Goal: Submit feedback/report problem

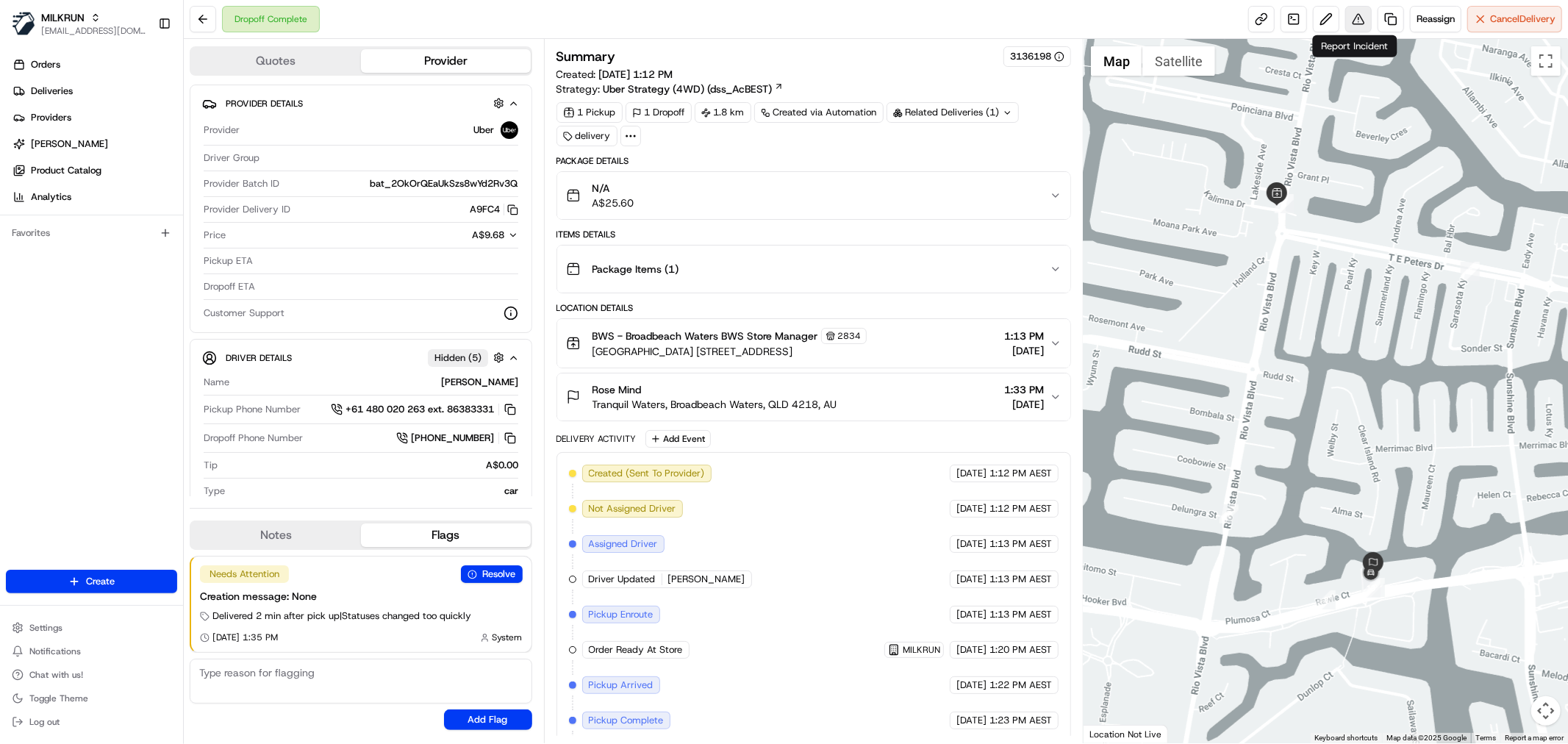
click at [1355, 21] on button at bounding box center [1358, 18] width 26 height 26
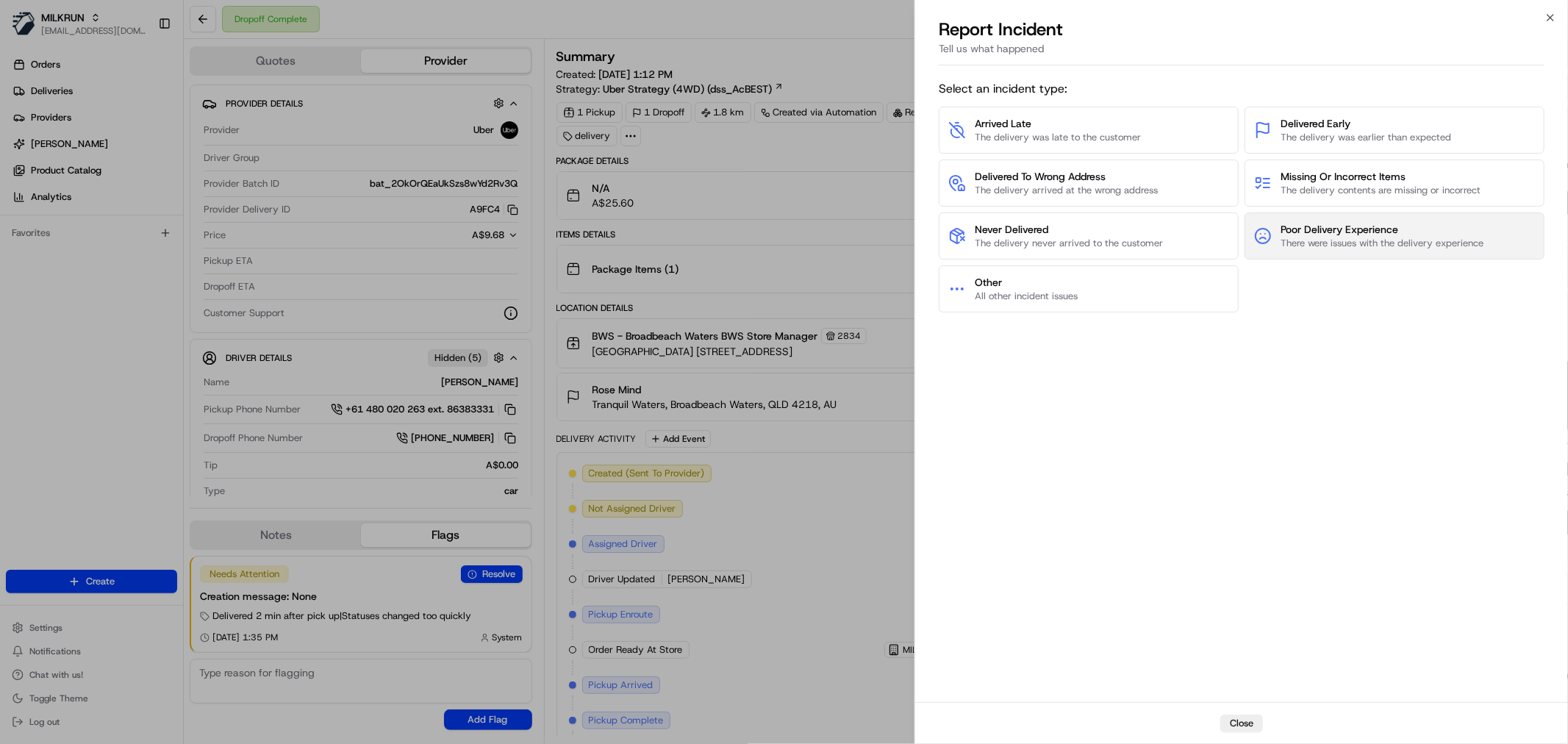
click at [1328, 226] on span "Poor Delivery Experience" at bounding box center [1381, 229] width 203 height 14
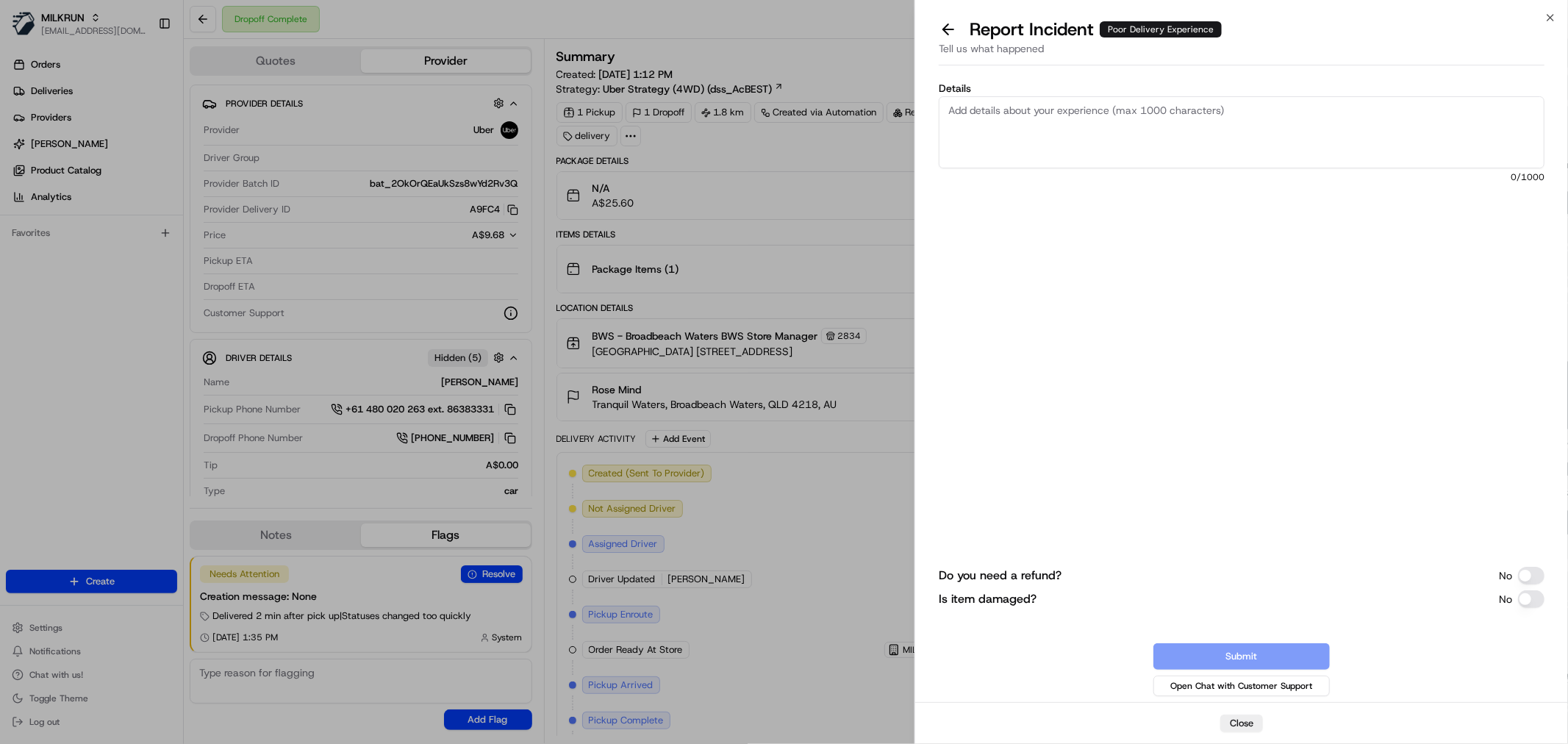
click at [941, 126] on textarea "Details" at bounding box center [1242, 132] width 606 height 72
paste textarea "The customer missed a few phone calls because their phone was not nearby and th…"
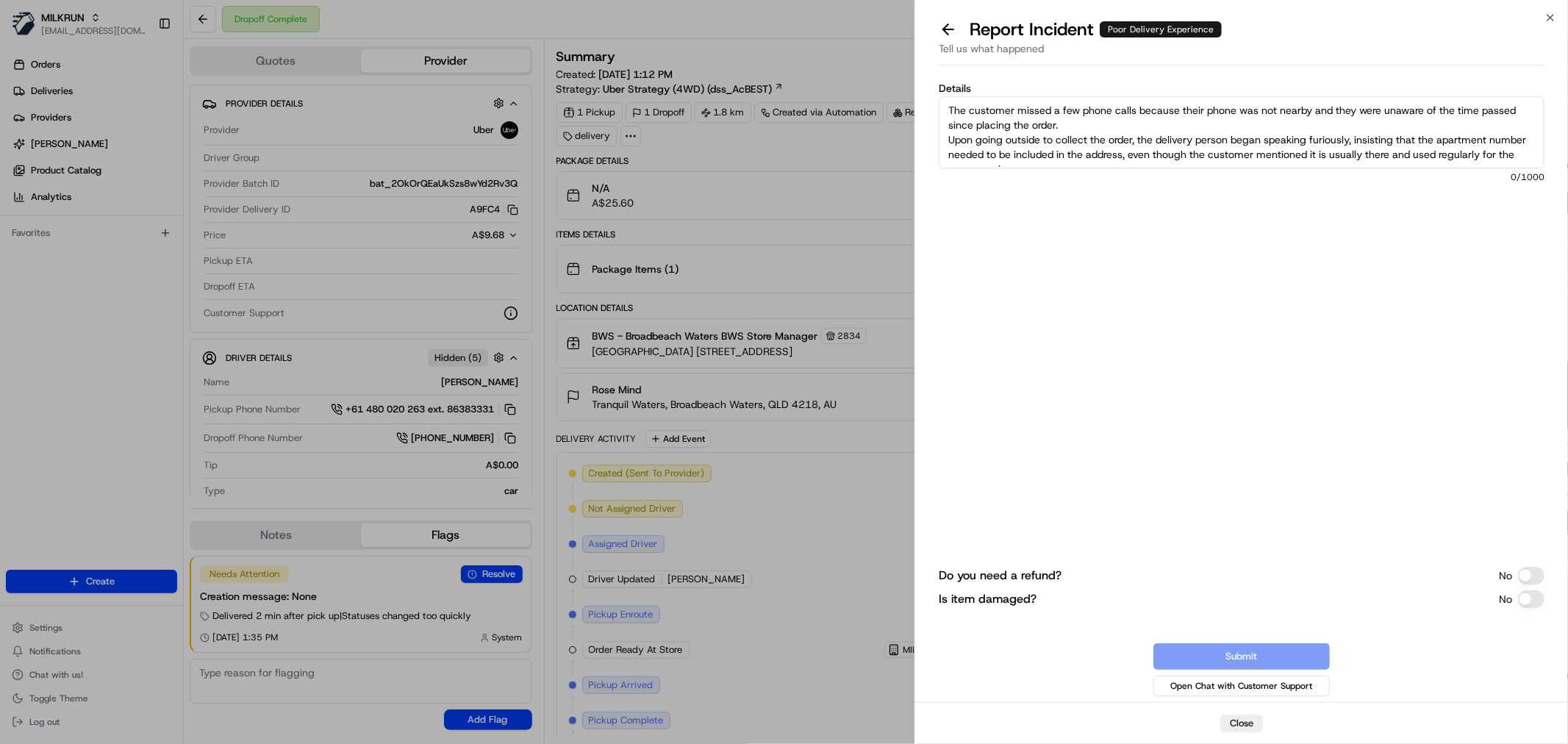
scroll to position [53, 0]
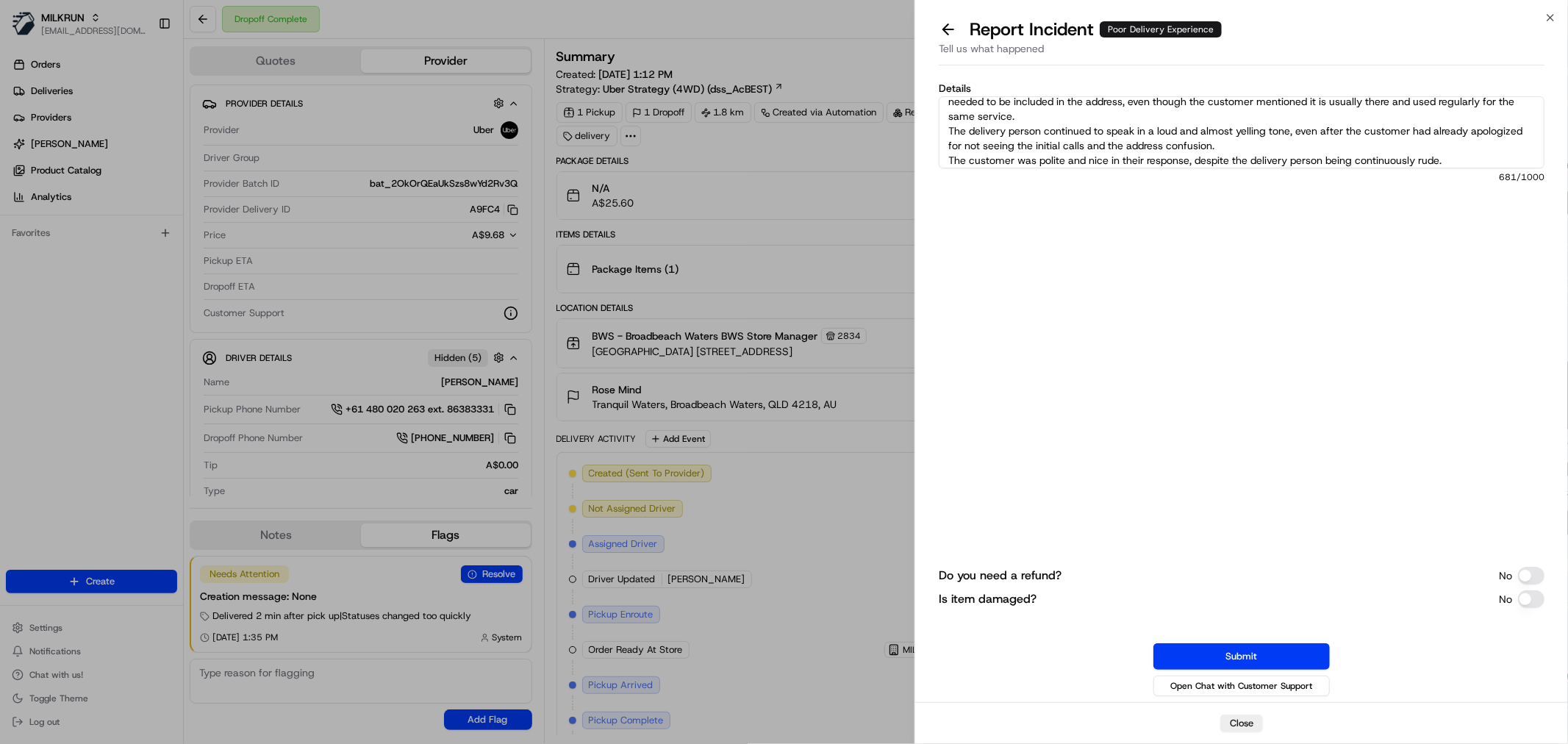
type textarea "The customer missed a few phone calls because their phone was not nearby and th…"
click at [1260, 650] on button "Submit" at bounding box center [1241, 657] width 176 height 26
